Goal: Task Accomplishment & Management: Use online tool/utility

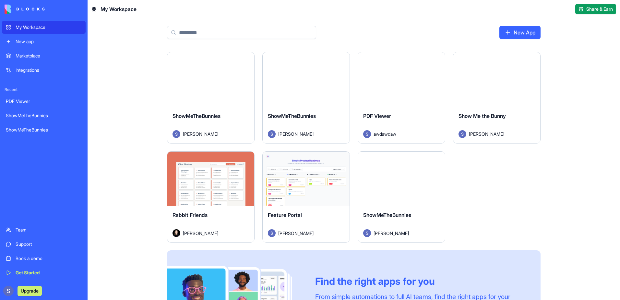
click at [246, 158] on html "My Workspace New app Marketplace Integrations Recent PDF Viewer ShowMeTheBunnie…" at bounding box center [310, 150] width 620 height 300
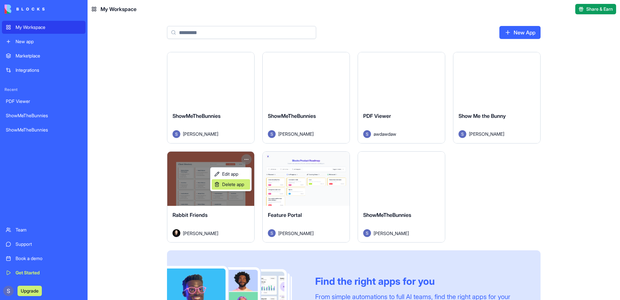
click at [231, 187] on span "Delete app" at bounding box center [233, 184] width 22 height 6
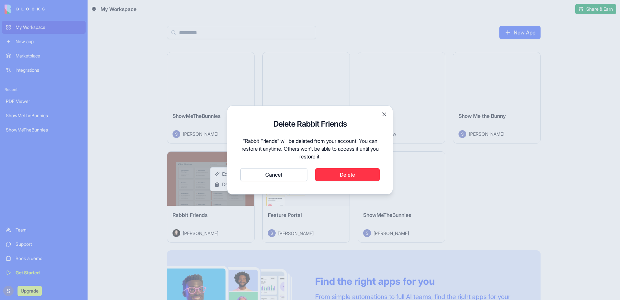
click at [336, 176] on button "Delete" at bounding box center [347, 174] width 65 height 13
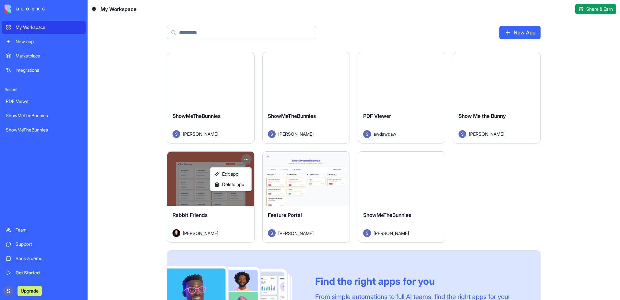
click at [402, 190] on html "My Workspace New app Marketplace Integrations Recent PDF Viewer ShowMeTheBunnie…" at bounding box center [310, 150] width 620 height 300
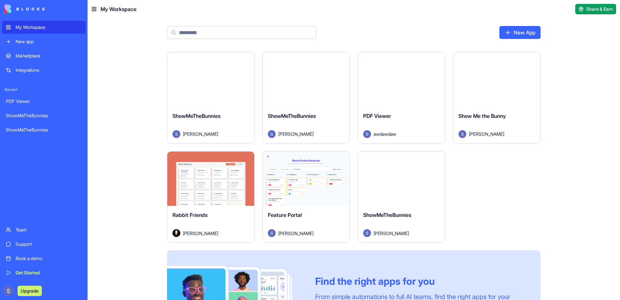
click at [399, 179] on button "Launch" at bounding box center [401, 178] width 49 height 13
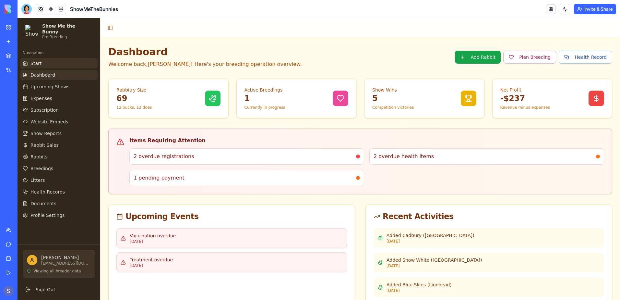
click at [33, 58] on link "Start" at bounding box center [58, 63] width 77 height 10
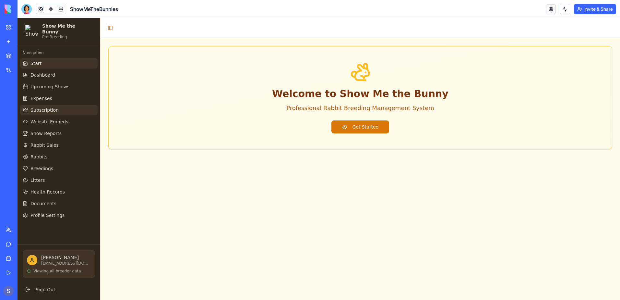
click at [36, 107] on span "Subscription" at bounding box center [44, 110] width 28 height 6
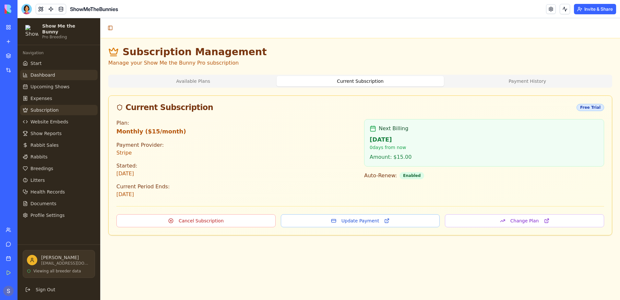
click at [63, 70] on link "Dashboard" at bounding box center [58, 75] width 77 height 10
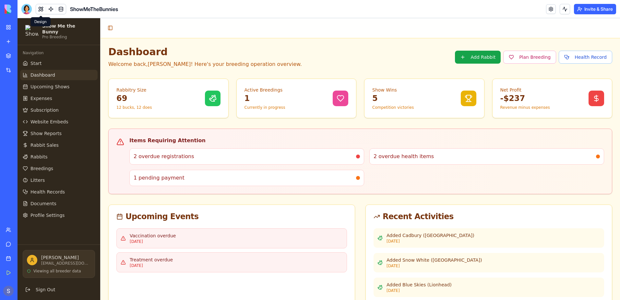
click at [41, 10] on button at bounding box center [41, 9] width 10 height 10
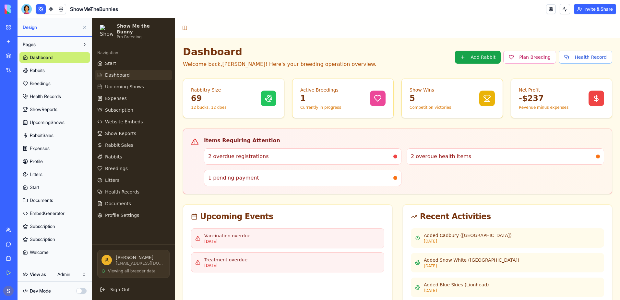
click at [38, 249] on span "Welcome" at bounding box center [39, 252] width 19 height 6
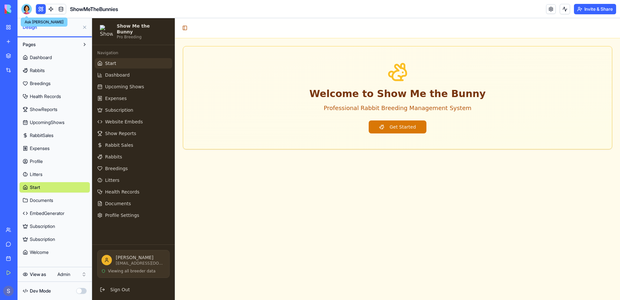
click at [25, 7] on div at bounding box center [26, 9] width 10 height 10
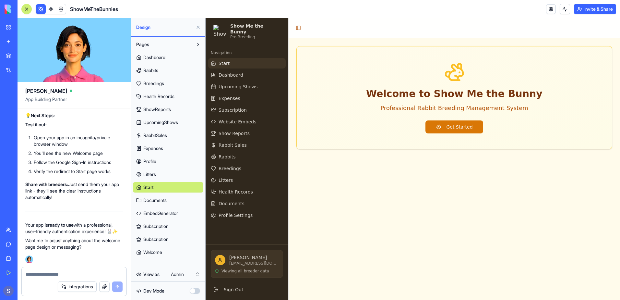
scroll to position [96739, 0]
click at [467, 130] on button "Get Started" at bounding box center [453, 126] width 57 height 13
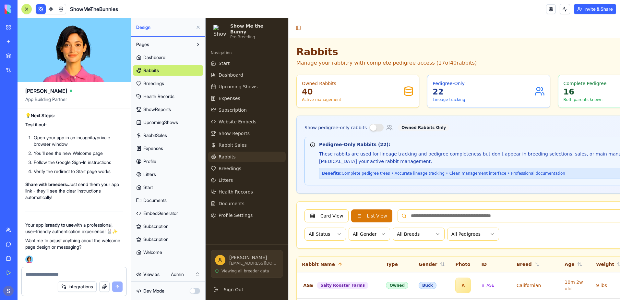
scroll to position [96616, 0]
click at [145, 254] on span "Welcome" at bounding box center [152, 252] width 19 height 6
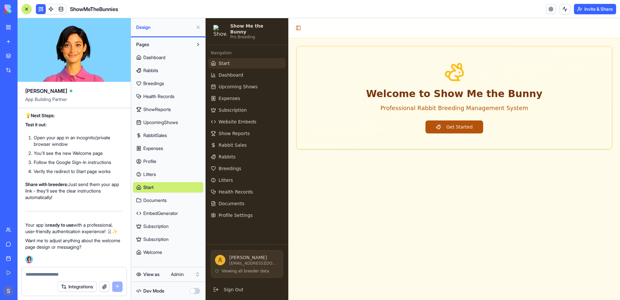
click at [471, 127] on button "Get Started" at bounding box center [453, 126] width 57 height 13
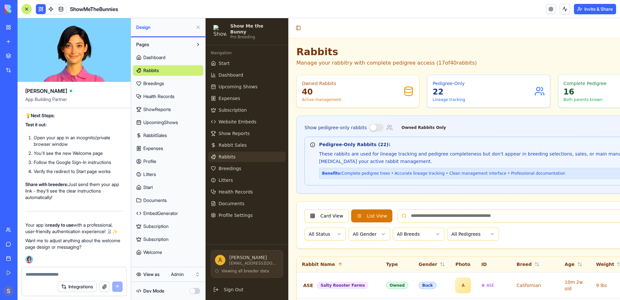
scroll to position [96771, 0]
click at [34, 276] on textarea at bounding box center [74, 274] width 97 height 6
click at [46, 273] on textarea at bounding box center [74, 274] width 97 height 6
click at [151, 213] on span "EmbedGenerator" at bounding box center [160, 213] width 35 height 6
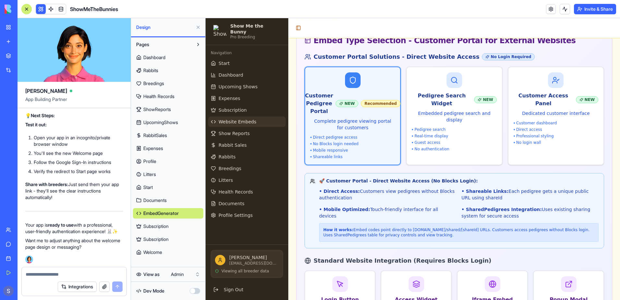
scroll to position [195, 0]
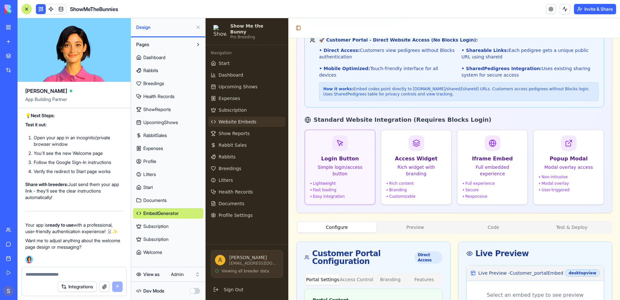
click at [353, 187] on div "Fast loading" at bounding box center [339, 189] width 59 height 5
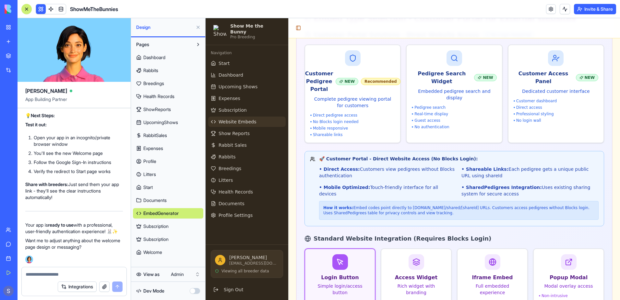
scroll to position [0, 0]
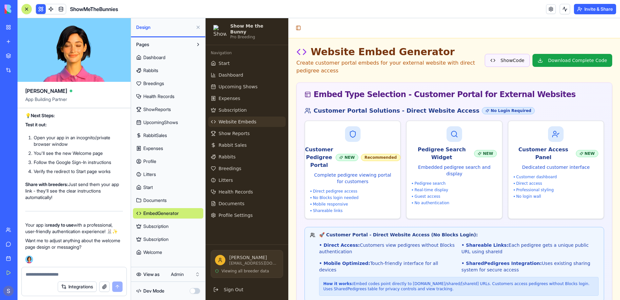
click at [505, 61] on button "Show Code" at bounding box center [507, 60] width 45 height 13
type input "*******"
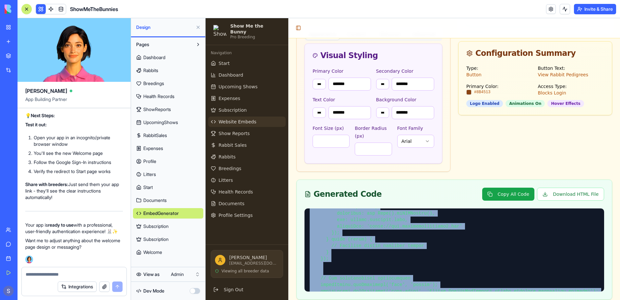
scroll to position [803, 0]
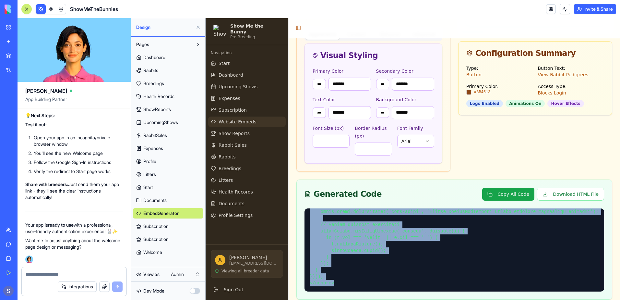
drag, startPoint x: 306, startPoint y: 196, endPoint x: 374, endPoint y: 275, distance: 104.2
click at [374, 275] on div at bounding box center [454, 253] width 315 height 91
copy pre "<!-- HTML --> <!-- ShowMeTheBunnies Login Button Embed --> <a href="https://app…"
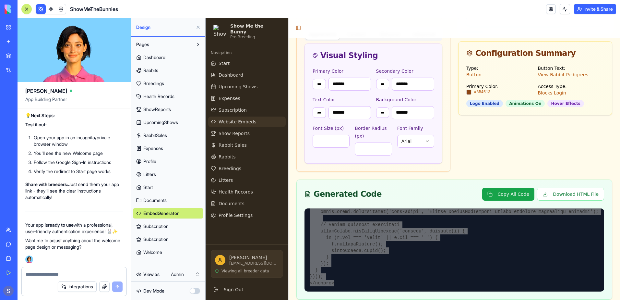
click at [33, 272] on textarea at bounding box center [74, 274] width 97 height 6
click at [104, 273] on textarea "**********" at bounding box center [74, 274] width 97 height 6
paste textarea
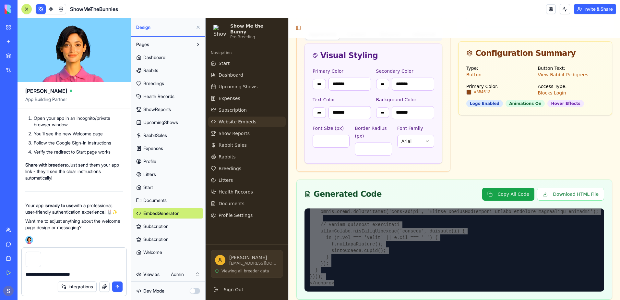
type textarea "**********"
click at [117, 284] on button "submit" at bounding box center [117, 286] width 10 height 10
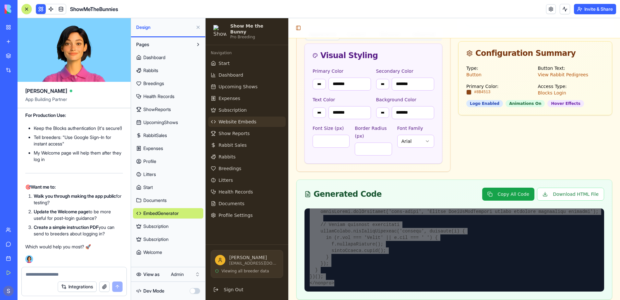
scroll to position [97591, 0]
click at [34, 275] on textarea at bounding box center [74, 274] width 97 height 6
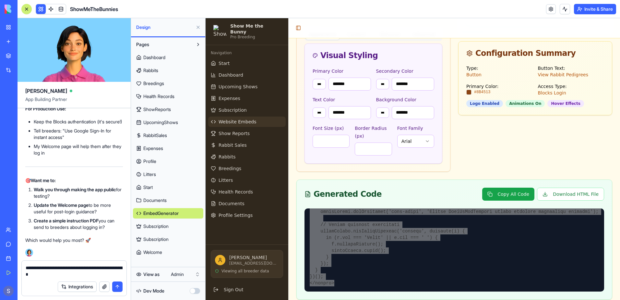
type textarea "**********"
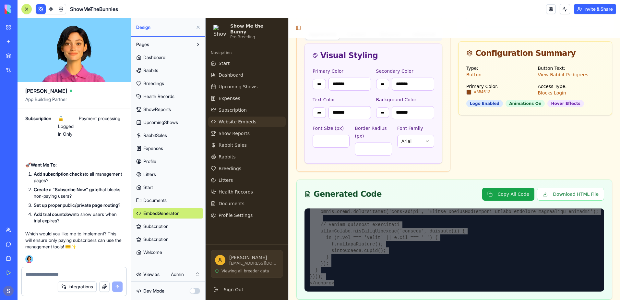
scroll to position [98830, 0]
click at [46, 273] on textarea at bounding box center [74, 274] width 97 height 6
type textarea "**********"
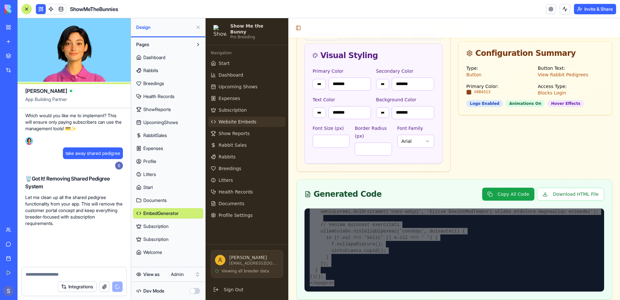
scroll to position [99045, 0]
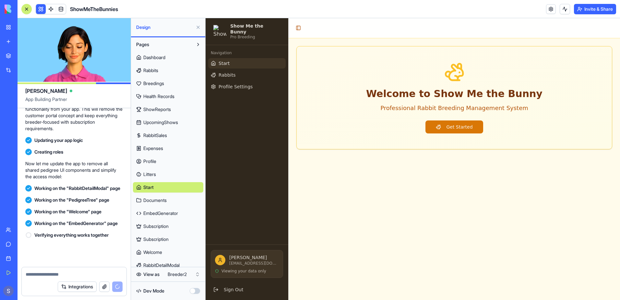
scroll to position [99159, 0]
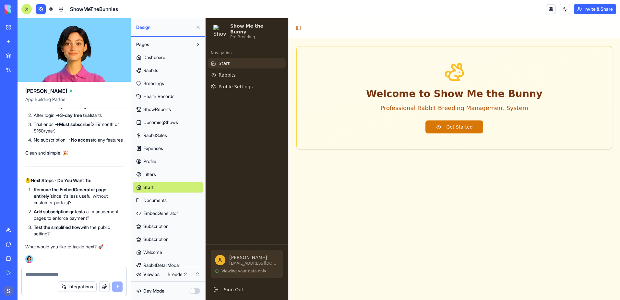
scroll to position [99772, 0]
click at [232, 72] on span "Rabbits" at bounding box center [227, 75] width 17 height 6
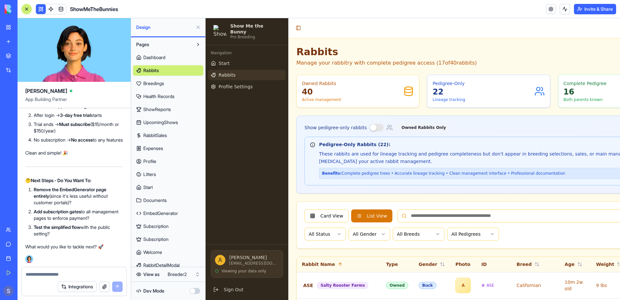
drag, startPoint x: 34, startPoint y: 273, endPoint x: 38, endPoint y: 268, distance: 5.8
click at [38, 268] on div at bounding box center [74, 272] width 105 height 10
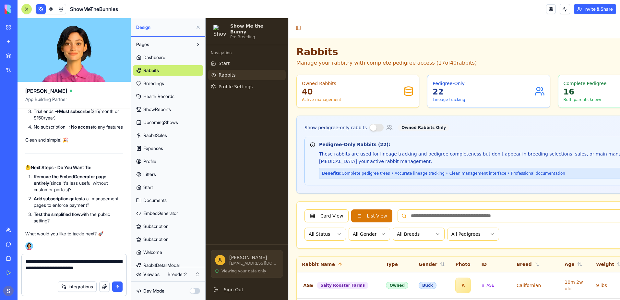
type textarea "**********"
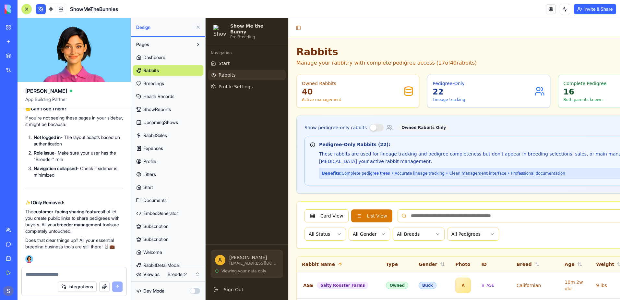
scroll to position [100704, 0]
click at [231, 60] on link "Start" at bounding box center [246, 63] width 77 height 10
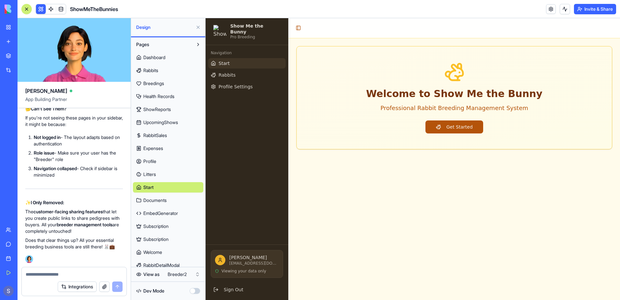
click at [466, 127] on button "Get Started" at bounding box center [453, 126] width 57 height 13
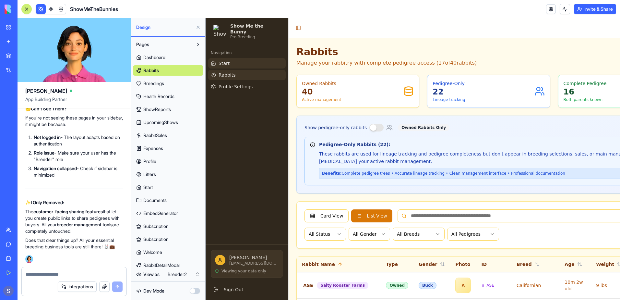
click at [270, 60] on link "Start" at bounding box center [246, 63] width 77 height 10
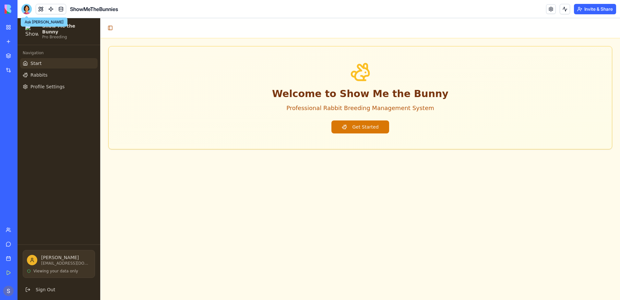
click at [23, 7] on div at bounding box center [26, 9] width 10 height 10
click at [24, 10] on div at bounding box center [26, 8] width 5 height 5
click at [24, 10] on div at bounding box center [26, 9] width 10 height 10
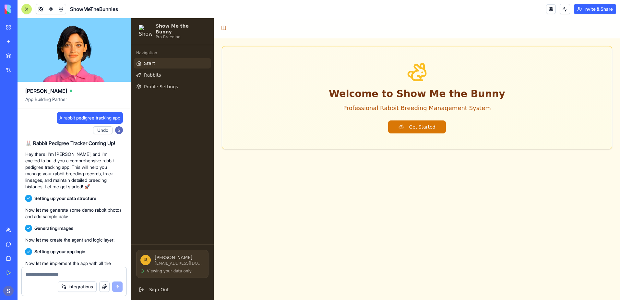
scroll to position [100704, 0]
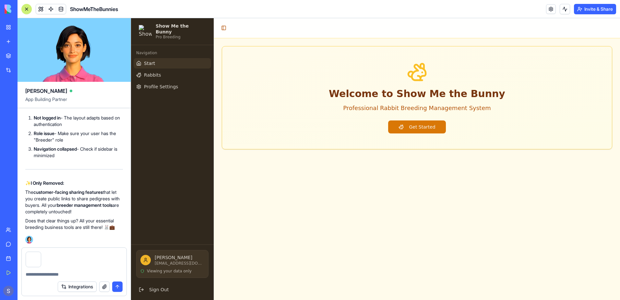
click at [116, 288] on button "submit" at bounding box center [117, 286] width 10 height 10
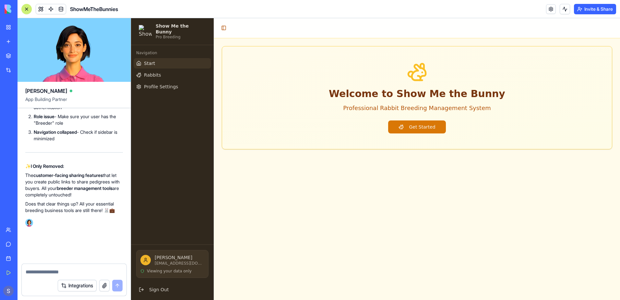
scroll to position [100740, 0]
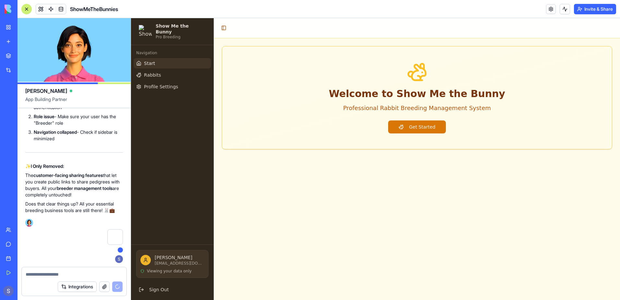
click at [41, 274] on textarea at bounding box center [74, 274] width 97 height 6
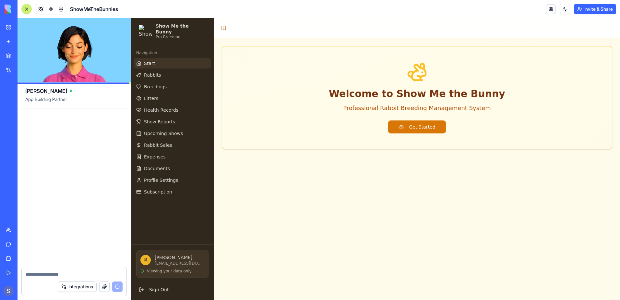
scroll to position [101211, 0]
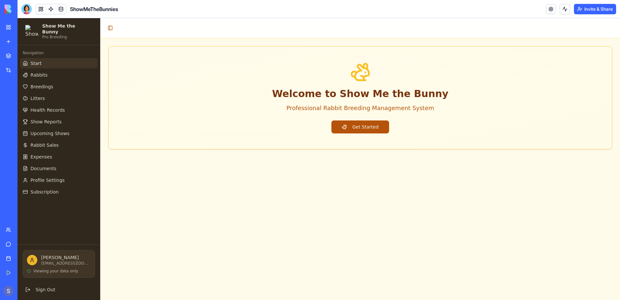
click at [361, 125] on button "Get Started" at bounding box center [359, 126] width 57 height 13
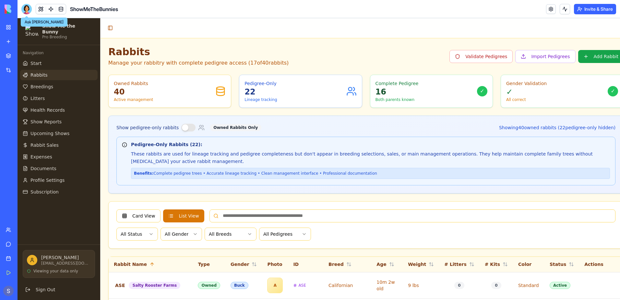
click at [27, 11] on div at bounding box center [26, 9] width 10 height 10
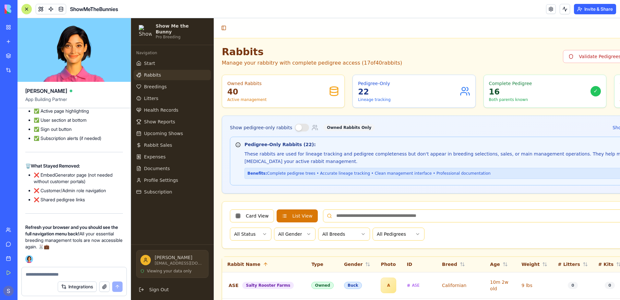
scroll to position [99752, 0]
click at [39, 8] on button at bounding box center [41, 9] width 10 height 10
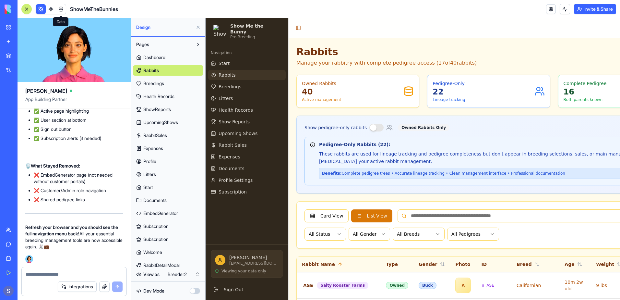
click at [167, 216] on span "EmbedGenerator" at bounding box center [160, 213] width 35 height 6
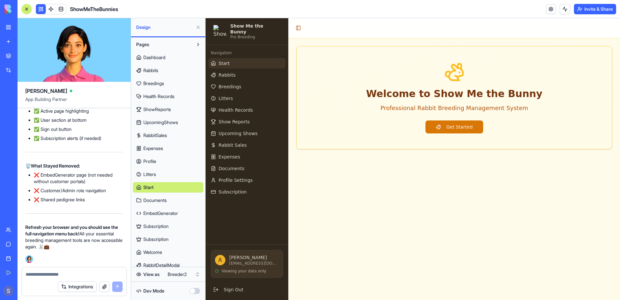
click at [167, 214] on span "EmbedGenerator" at bounding box center [160, 213] width 35 height 6
click at [166, 212] on span "EmbedGenerator" at bounding box center [160, 213] width 35 height 6
click at [38, 272] on textarea at bounding box center [74, 274] width 97 height 6
click at [184, 275] on html "My Workspace New app Marketplace Integrations Recent PDF Viewer ShowMeTheBunnie…" at bounding box center [310, 150] width 620 height 300
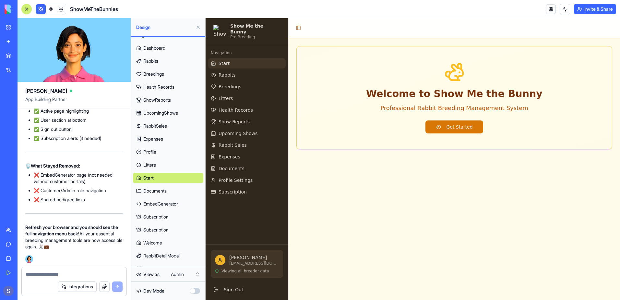
scroll to position [18, 0]
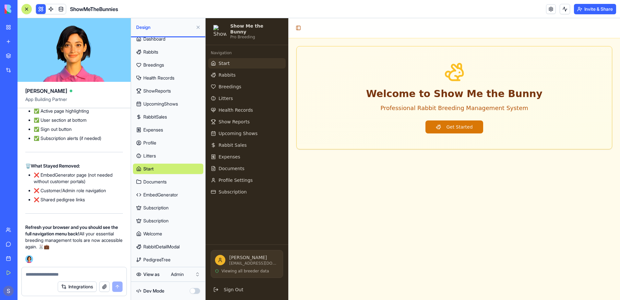
click at [166, 246] on span "RabbitDetailModal" at bounding box center [161, 246] width 36 height 6
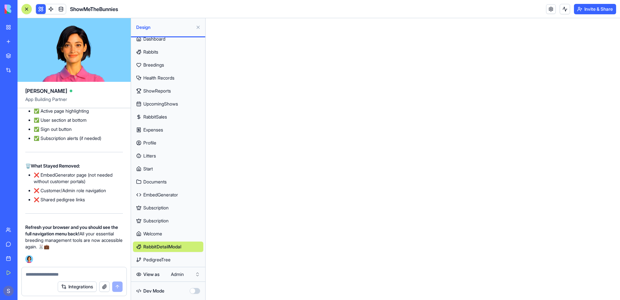
click at [156, 260] on span "PedigreeTree" at bounding box center [156, 259] width 27 height 6
click at [196, 290] on button "button" at bounding box center [195, 291] width 10 height 6
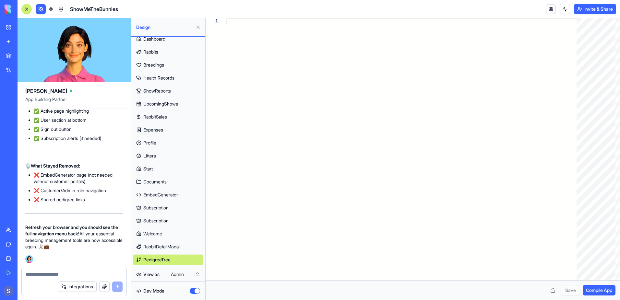
click at [164, 244] on span "RabbitDetailModal" at bounding box center [161, 246] width 36 height 6
click at [172, 233] on link "Welcome" at bounding box center [168, 233] width 70 height 10
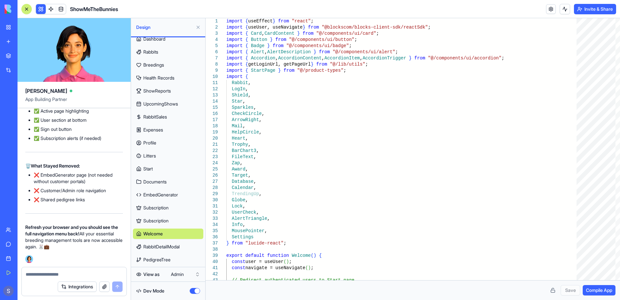
click at [165, 193] on span "EmbedGenerator" at bounding box center [160, 194] width 35 height 6
type textarea "**********"
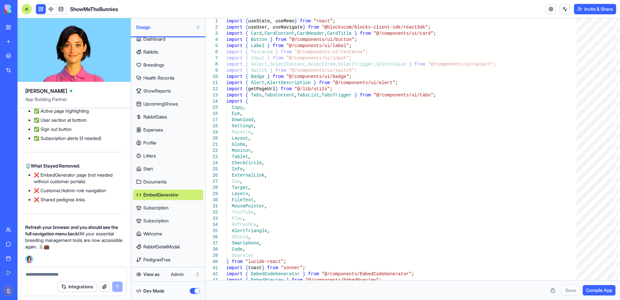
click at [191, 289] on button "button" at bounding box center [195, 291] width 10 height 6
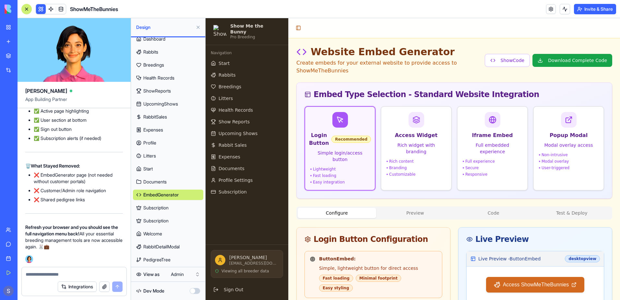
click at [337, 166] on div "Lightweight Fast loading Easy integration" at bounding box center [339, 175] width 59 height 18
click at [511, 54] on button "Show Code" at bounding box center [507, 60] width 45 height 13
type input "*******"
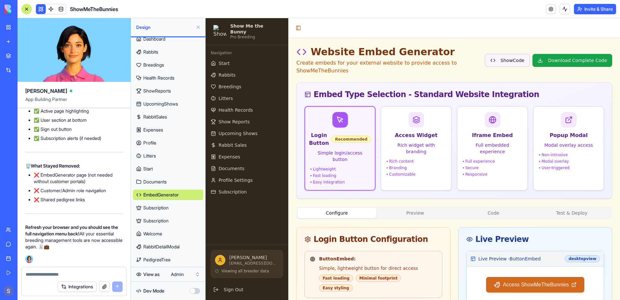
type input "*******"
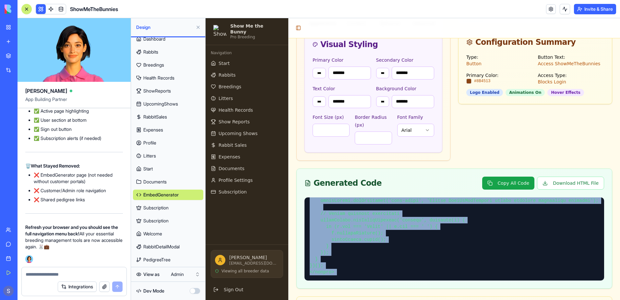
scroll to position [458, 0]
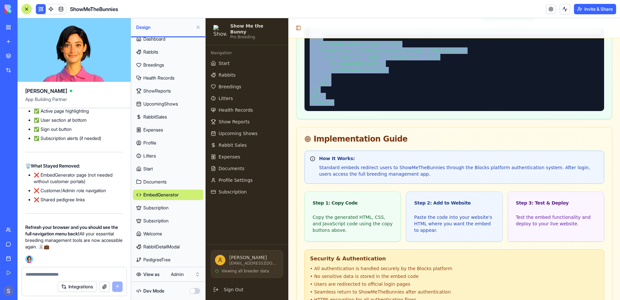
drag, startPoint x: 307, startPoint y: 204, endPoint x: 348, endPoint y: 81, distance: 129.6
click at [348, 81] on div at bounding box center [454, 69] width 300 height 83
copy pre "<!-- HTML --> <!-- ShowMeTheBunnies Login Button Embed --> <a href="https://app…"
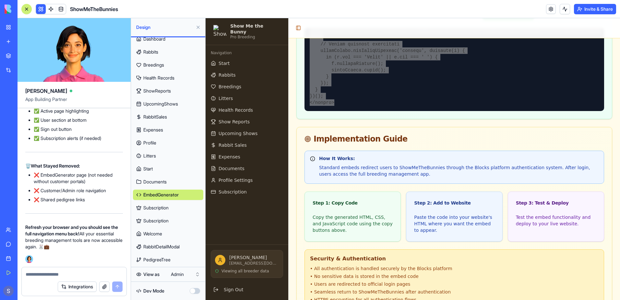
click at [42, 273] on textarea at bounding box center [74, 274] width 97 height 6
type textarea "**********"
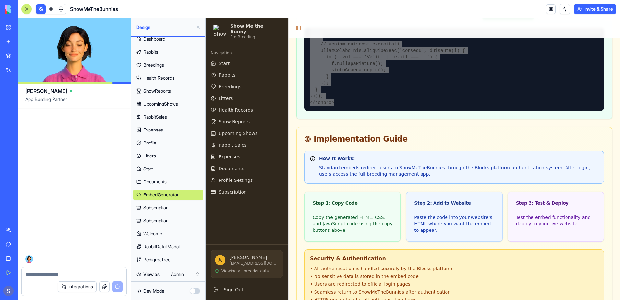
scroll to position [102083, 0]
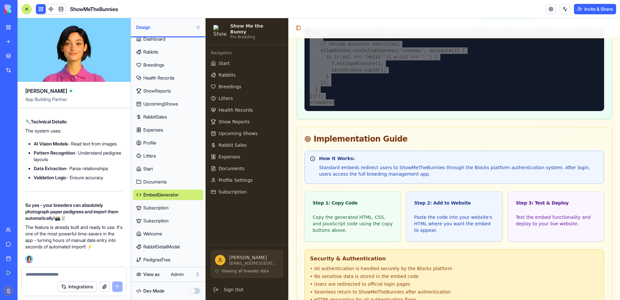
click at [49, 274] on textarea at bounding box center [74, 274] width 97 height 6
type textarea "**********"
click at [118, 286] on button "submit" at bounding box center [117, 286] width 10 height 10
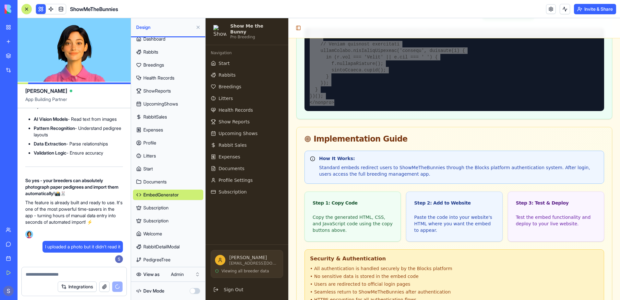
scroll to position [296, 0]
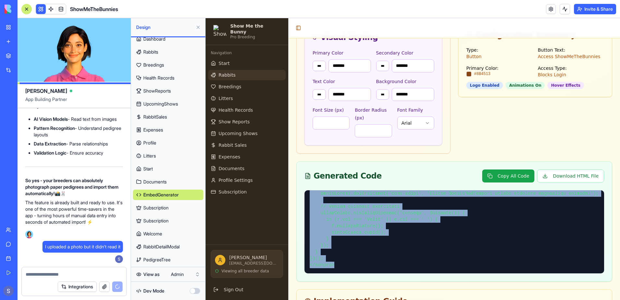
click at [224, 72] on span "Rabbits" at bounding box center [227, 75] width 17 height 6
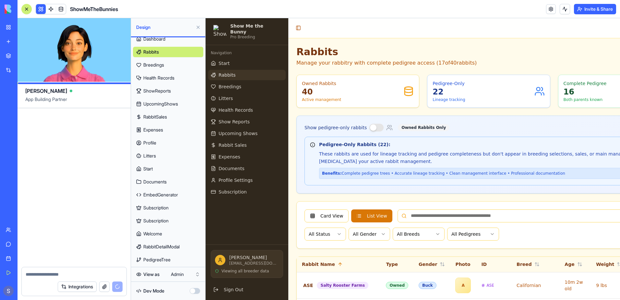
scroll to position [102500, 0]
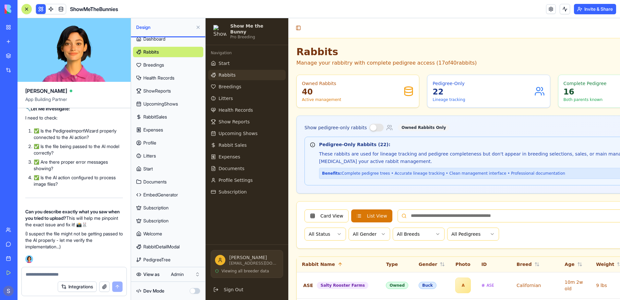
click at [53, 276] on textarea at bounding box center [74, 274] width 97 height 6
type textarea "**********"
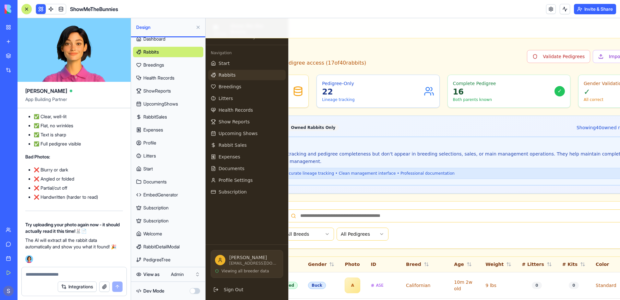
scroll to position [0, 135]
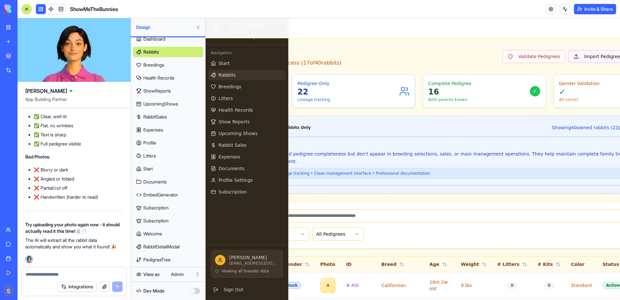
click at [568, 58] on button "Import Pedigrees" at bounding box center [598, 56] width 60 height 13
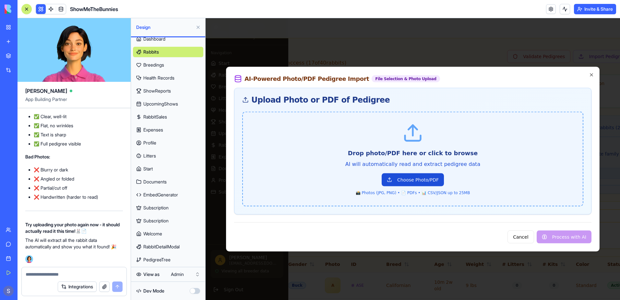
click at [404, 179] on button "Choose Photo/PDF" at bounding box center [413, 179] width 62 height 13
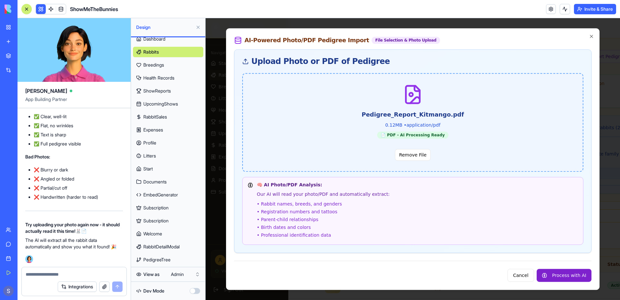
click at [565, 276] on button "Process with AI" at bounding box center [564, 274] width 55 height 13
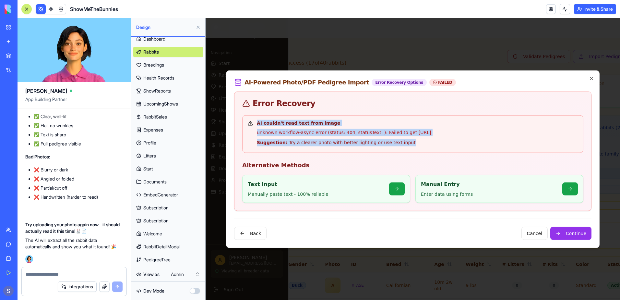
drag, startPoint x: 251, startPoint y: 115, endPoint x: 417, endPoint y: 149, distance: 169.8
click at [417, 149] on div "AI couldn't read text from image unknown workflow-async error (status: 404, sta…" at bounding box center [412, 134] width 341 height 38
copy div "AI couldn't read text from image unknown workflow-async error (status: 404, sta…"
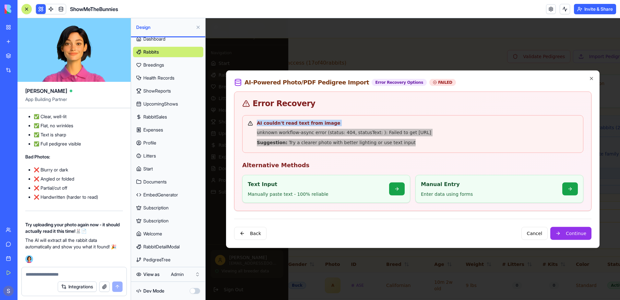
click at [39, 275] on textarea at bounding box center [74, 274] width 97 height 6
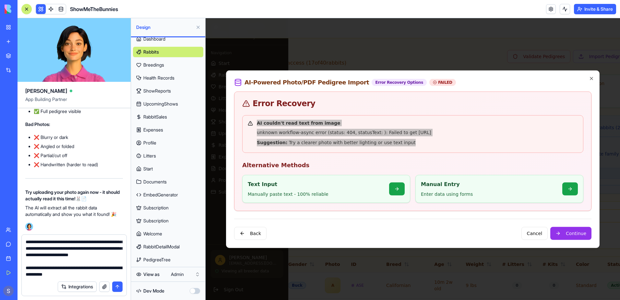
type textarea "**********"
click at [118, 285] on button "submit" at bounding box center [117, 286] width 10 height 10
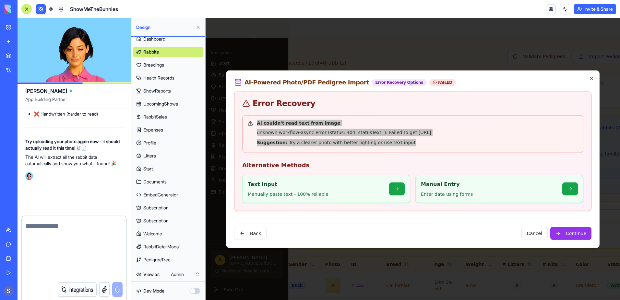
scroll to position [0, 0]
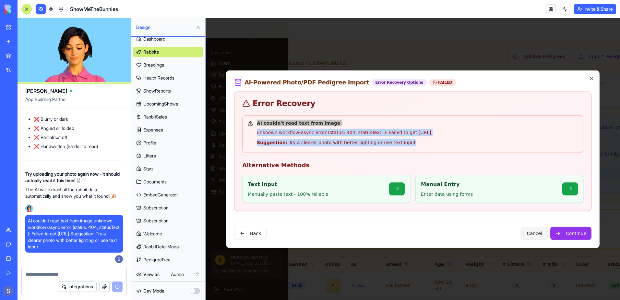
click at [536, 235] on button "Cancel" at bounding box center [534, 232] width 26 height 13
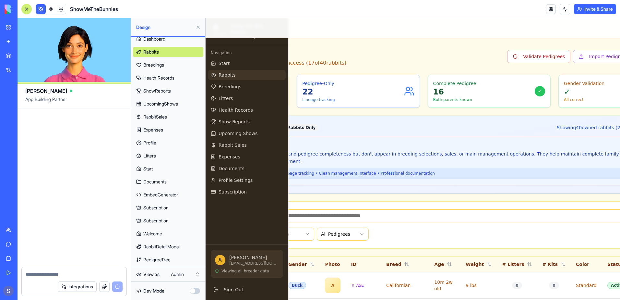
scroll to position [104361, 0]
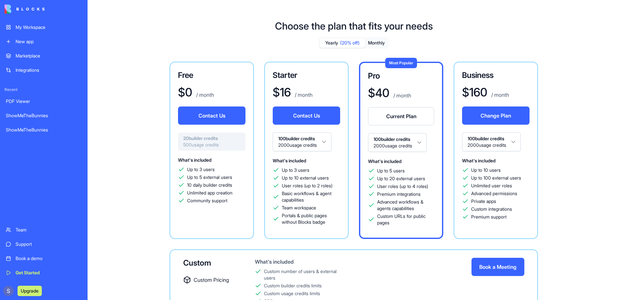
scroll to position [57, 0]
